Goal: Download file/media

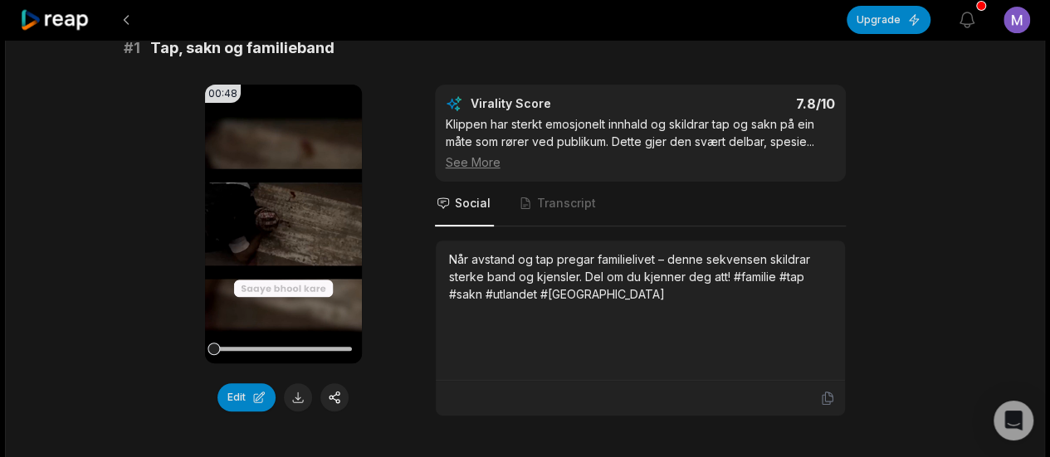
scroll to position [164, 0]
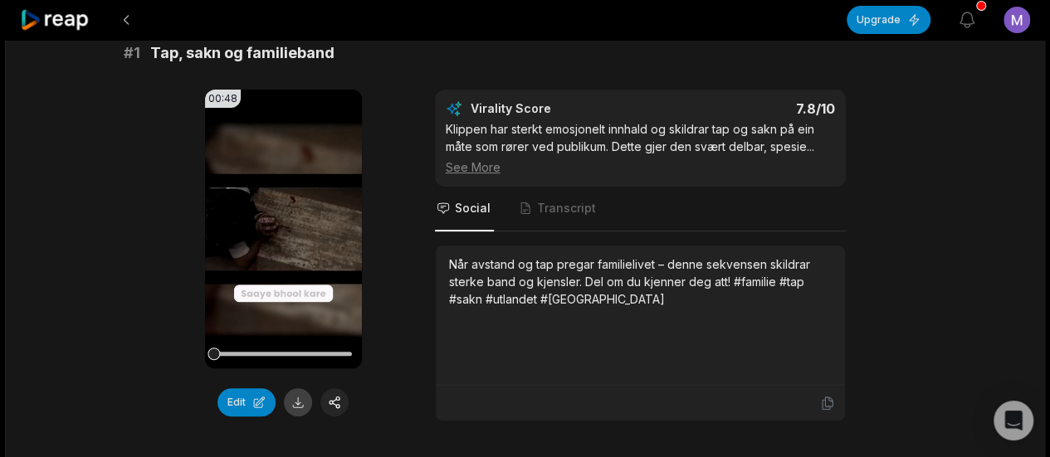
click at [303, 402] on button at bounding box center [298, 403] width 28 height 28
click at [242, 404] on button "Edit" at bounding box center [246, 403] width 58 height 28
click at [236, 355] on div at bounding box center [283, 354] width 138 height 29
click at [241, 354] on div at bounding box center [283, 354] width 138 height 4
click at [285, 228] on icon at bounding box center [283, 229] width 20 height 20
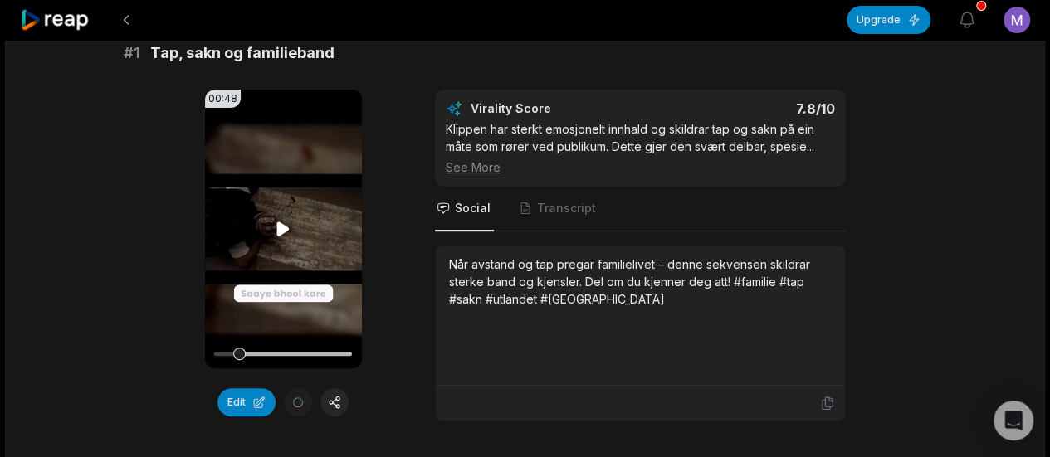
click at [285, 228] on icon at bounding box center [283, 229] width 12 height 14
